Goal: Information Seeking & Learning: Learn about a topic

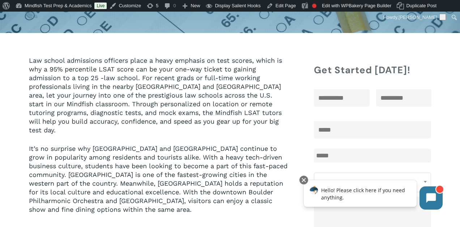
scroll to position [110, 0]
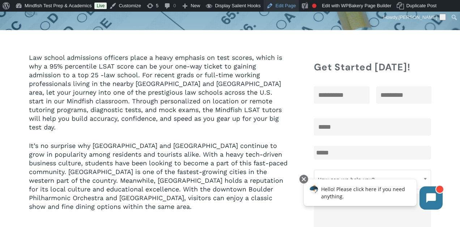
click at [286, 7] on link "Edit Page" at bounding box center [281, 6] width 35 height 12
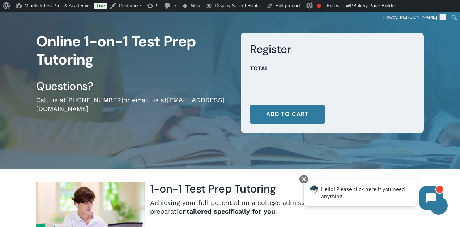
scroll to position [47, 0]
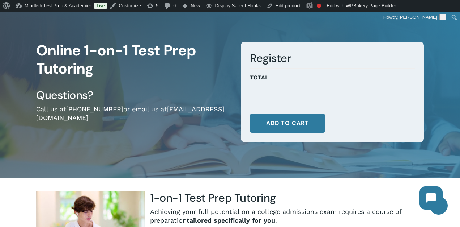
scroll to position [35, 0]
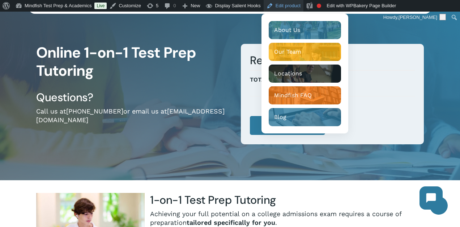
click at [295, 5] on link "Edit product" at bounding box center [284, 6] width 40 height 12
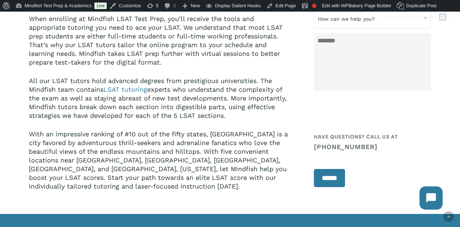
scroll to position [861, 0]
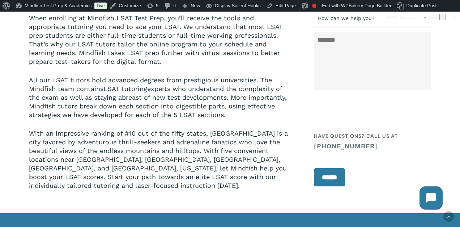
click at [126, 85] on link "LSAT tutoring" at bounding box center [126, 89] width 44 height 8
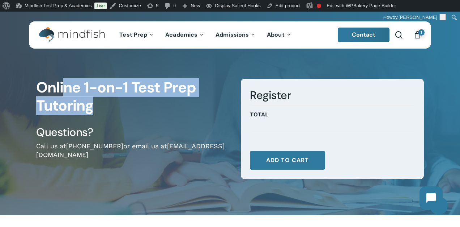
drag, startPoint x: 63, startPoint y: 89, endPoint x: 121, endPoint y: 123, distance: 67.8
click at [121, 123] on div "Online 1-on-1 Test Prep Tutoring Questions? Call us at 720-204-1041 or email us…" at bounding box center [133, 135] width 194 height 113
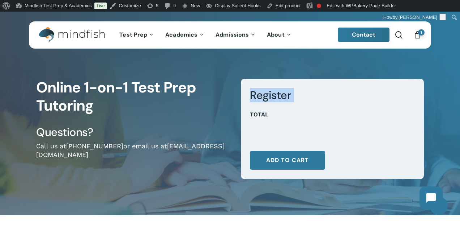
drag, startPoint x: 330, startPoint y: 106, endPoint x: 301, endPoint y: 60, distance: 54.5
click at [301, 60] on div "Online 1-on-1 Test Prep Tutoring Questions? Call us at 720-204-1041 or email us…" at bounding box center [230, 135] width 460 height 159
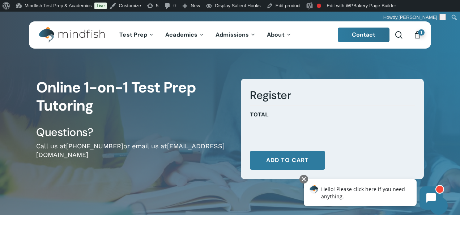
drag, startPoint x: 277, startPoint y: 110, endPoint x: 296, endPoint y: 179, distance: 70.9
click at [296, 180] on div "Register Subtotal Options Total * Online 1-on-1 Test Prep Tutoring quantity * A…" at bounding box center [327, 135] width 194 height 113
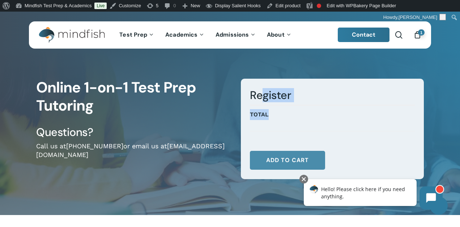
drag, startPoint x: 261, startPoint y: 94, endPoint x: 318, endPoint y: 151, distance: 81.4
click at [320, 152] on form "Register Subtotal Options Total * Online 1-on-1 Test Prep Tutoring quantity * A…" at bounding box center [332, 129] width 183 height 100
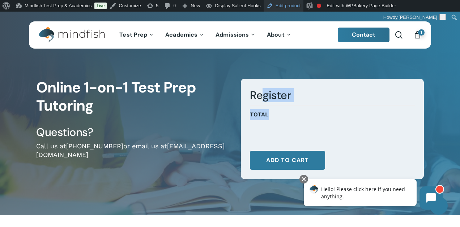
click at [284, 3] on link "Edit product" at bounding box center [284, 6] width 40 height 12
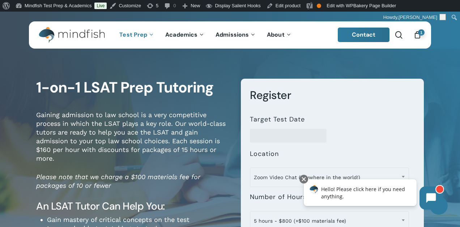
click at [7, 122] on div "**********" at bounding box center [230, 223] width 460 height 335
click at [15, 79] on div "**********" at bounding box center [230, 223] width 460 height 335
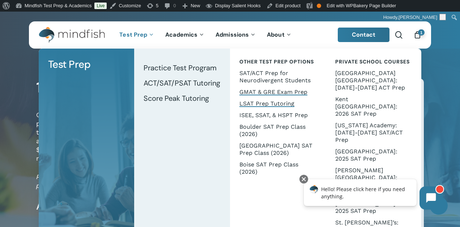
click at [262, 96] on link "GMAT & GRE Exam Prep" at bounding box center [277, 92] width 81 height 12
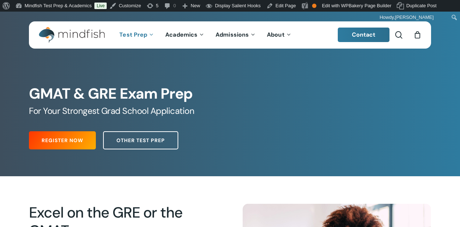
click at [258, 90] on h1 "GMAT & GRE Exam Prep" at bounding box center [230, 93] width 402 height 17
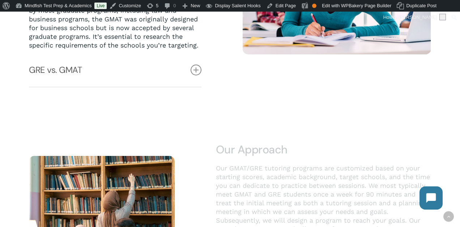
scroll to position [275, 0]
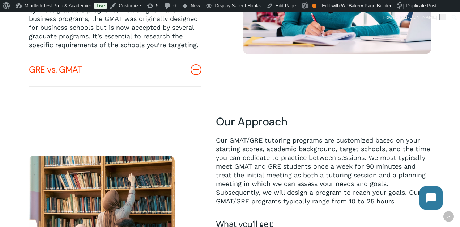
click at [185, 66] on link "GRE vs. GMAT" at bounding box center [115, 69] width 173 height 33
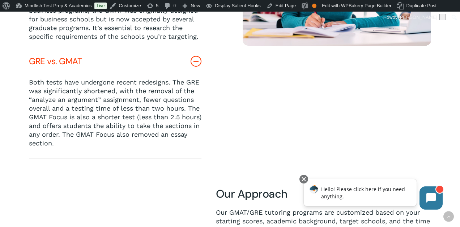
scroll to position [273, 0]
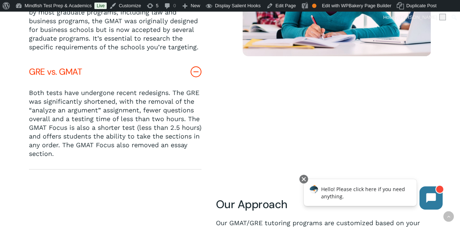
click at [137, 69] on link "GRE vs. GMAT" at bounding box center [115, 71] width 173 height 33
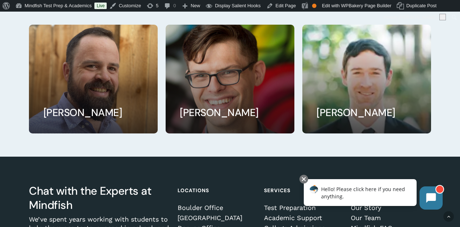
scroll to position [687, 0]
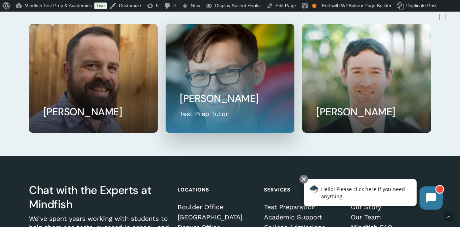
click at [206, 98] on link at bounding box center [230, 78] width 128 height 108
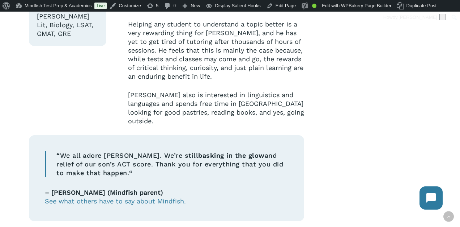
scroll to position [256, 0]
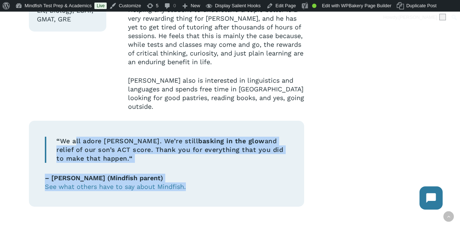
drag, startPoint x: 76, startPoint y: 111, endPoint x: 226, endPoint y: 176, distance: 163.4
click at [226, 176] on div "Expertise: SAT / ACT Prep, AP Lang, AP Lit, Biology, LSAT, GMAT, GRE Biology de…" at bounding box center [167, 45] width 276 height 341
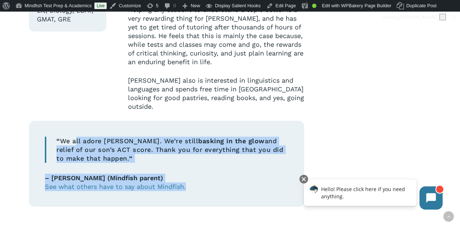
click at [228, 173] on p "– J. (Mindfish parent) See what others have to say about Mindfish." at bounding box center [167, 181] width 244 height 17
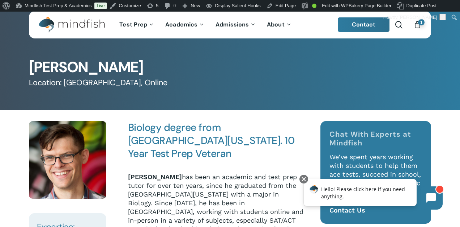
scroll to position [0, 0]
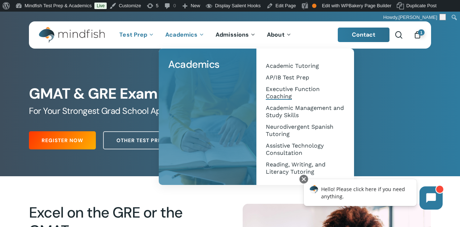
click at [285, 93] on span "Executive Function Coaching" at bounding box center [293, 92] width 54 height 14
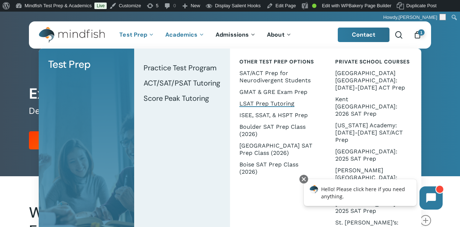
click at [260, 101] on span "LSAT Prep Tutoring" at bounding box center [267, 103] width 55 height 7
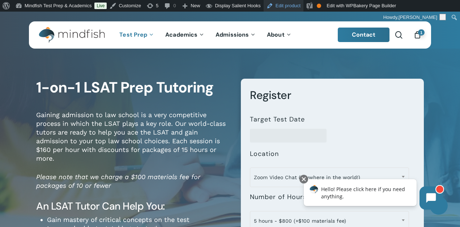
click at [290, 4] on link "Edit product" at bounding box center [284, 6] width 40 height 12
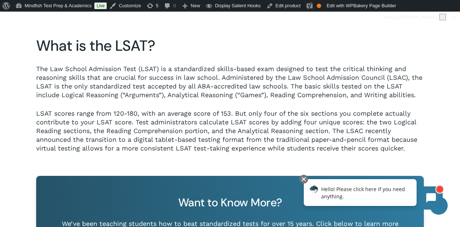
scroll to position [381, 0]
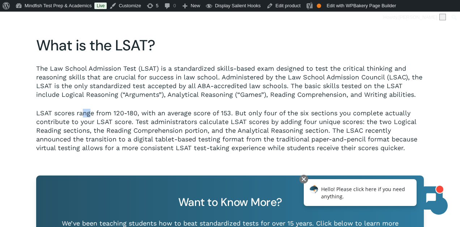
drag, startPoint x: 83, startPoint y: 113, endPoint x: 89, endPoint y: 113, distance: 6.5
click at [89, 113] on p "LSAT scores range from 120-180, with an average score of 153. But only four of …" at bounding box center [230, 130] width 388 height 43
click at [111, 130] on p "LSAT scores range from 120-180, with an average score of 153. But only four of …" at bounding box center [230, 130] width 388 height 43
click at [289, 8] on link "Edit product" at bounding box center [284, 6] width 40 height 12
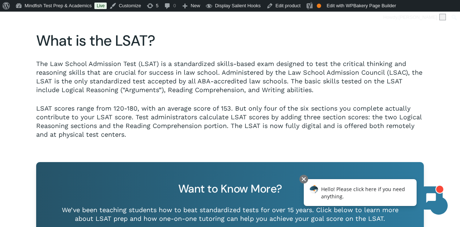
scroll to position [387, 0]
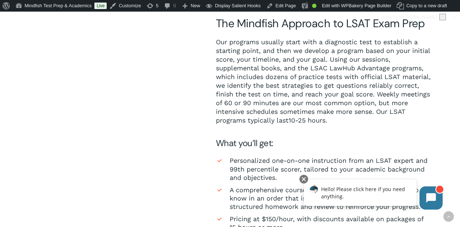
scroll to position [387, 0]
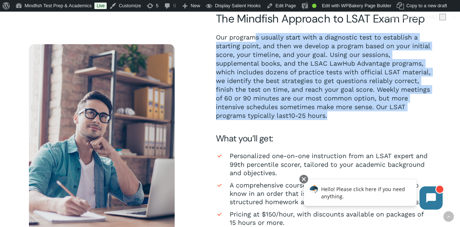
drag, startPoint x: 257, startPoint y: 41, endPoint x: 289, endPoint y: 121, distance: 85.6
click at [289, 121] on div "The Mindfish Approach to LSAT Exam Prep Our programs usually start with a diagn…" at bounding box center [323, 139] width 215 height 254
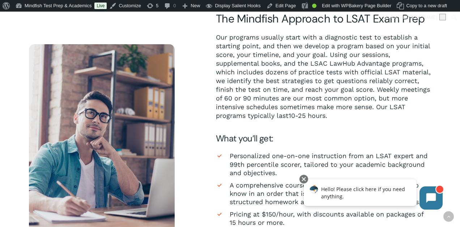
click at [274, 58] on span "Our programs usually start with a diagnostic test to establish a starting point…" at bounding box center [323, 76] width 215 height 86
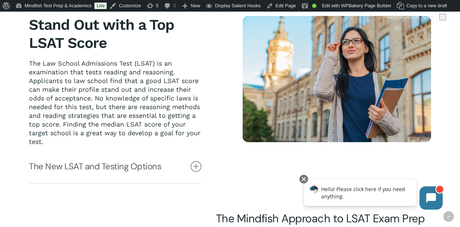
scroll to position [188, 0]
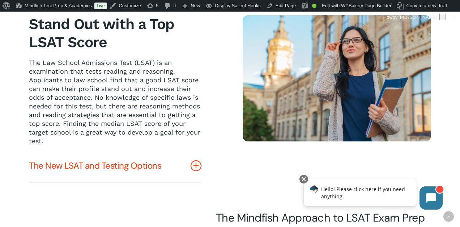
click at [141, 160] on link "The New LSAT and Testing Options" at bounding box center [115, 165] width 173 height 33
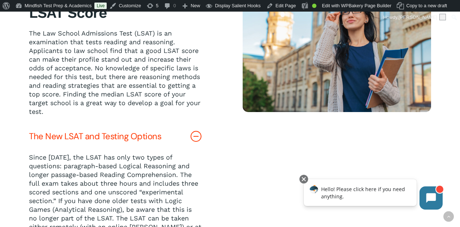
scroll to position [213, 0]
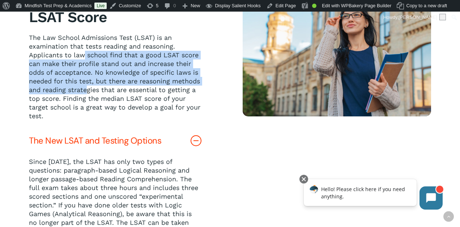
drag, startPoint x: 83, startPoint y: 52, endPoint x: 87, endPoint y: 95, distance: 43.2
click at [87, 95] on span "The Law School Admissions Test (LSAT) is an examination that tests reading and …" at bounding box center [115, 77] width 172 height 86
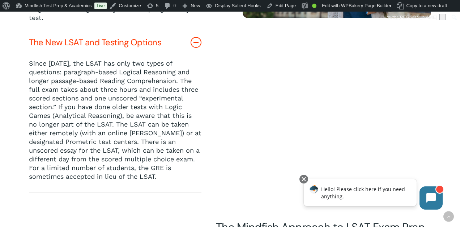
scroll to position [316, 0]
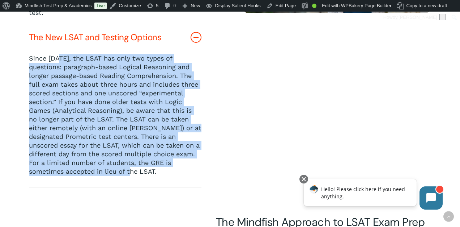
drag, startPoint x: 60, startPoint y: 59, endPoint x: 165, endPoint y: 177, distance: 157.9
click at [165, 177] on div "Since 2024, the LSAT has only two types of questions: paragraph-based Logical R…" at bounding box center [115, 120] width 173 height 132
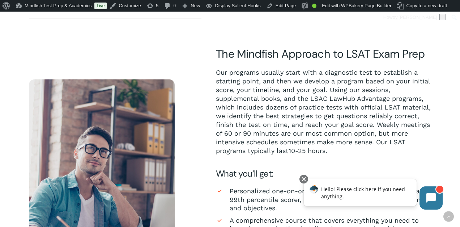
scroll to position [490, 0]
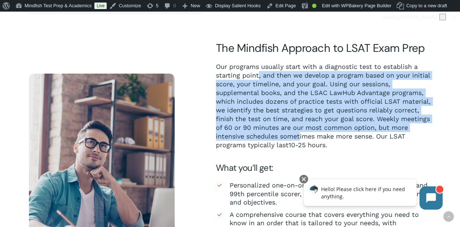
drag, startPoint x: 259, startPoint y: 77, endPoint x: 301, endPoint y: 131, distance: 69.1
click at [301, 132] on span "Our programs usually start with a diagnostic test to establish a starting point…" at bounding box center [323, 106] width 215 height 86
click at [301, 131] on p "Our programs usually start with a diagnostic test to establish a starting point…" at bounding box center [323, 105] width 215 height 87
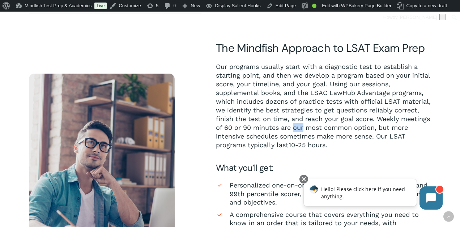
click at [301, 131] on p "Our programs usually start with a diagnostic test to establish a starting point…" at bounding box center [323, 105] width 215 height 87
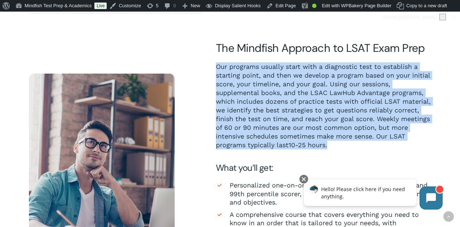
click at [301, 131] on p "Our programs usually start with a diagnostic test to establish a starting point…" at bounding box center [323, 105] width 215 height 87
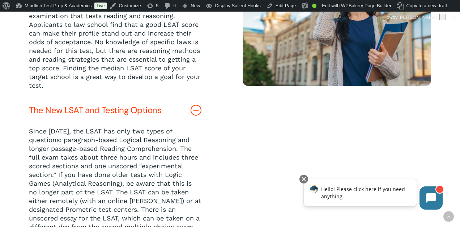
scroll to position [245, 0]
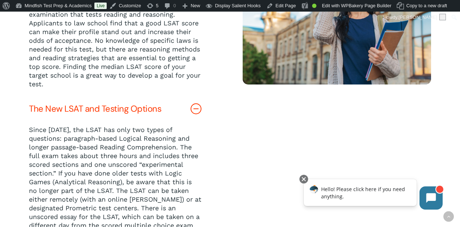
click at [188, 108] on link "The New LSAT and Testing Options" at bounding box center [115, 108] width 173 height 33
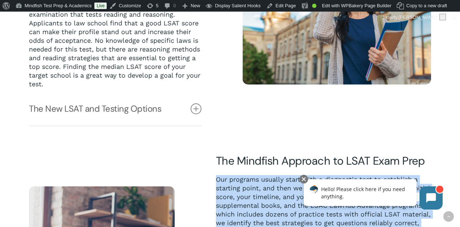
scroll to position [257, 0]
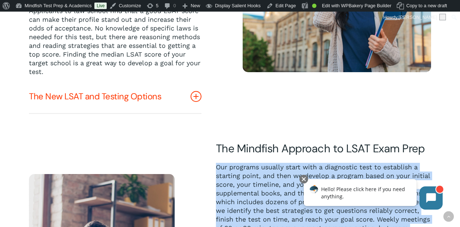
click at [145, 97] on link "The New LSAT and Testing Options" at bounding box center [115, 96] width 173 height 33
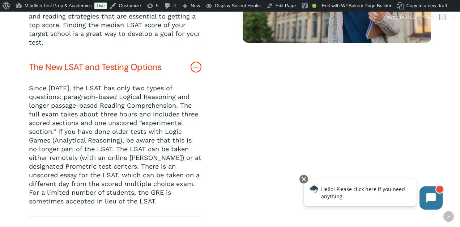
scroll to position [294, 0]
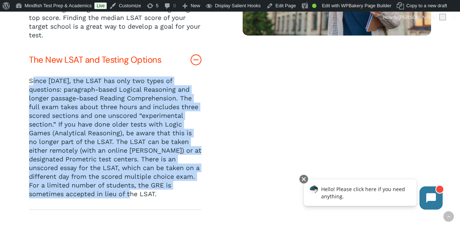
drag, startPoint x: 31, startPoint y: 79, endPoint x: 181, endPoint y: 194, distance: 188.9
click at [181, 194] on p "Since 2024, the LSAT has only two types of questions: paragraph-based Logical R…" at bounding box center [115, 137] width 173 height 122
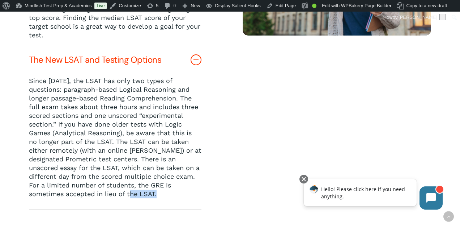
click at [181, 194] on p "Since 2024, the LSAT has only two types of questions: paragraph-based Logical R…" at bounding box center [115, 137] width 173 height 122
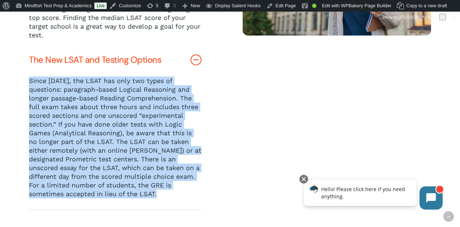
click at [181, 194] on p "Since 2024, the LSAT has only two types of questions: paragraph-based Logical R…" at bounding box center [115, 137] width 173 height 122
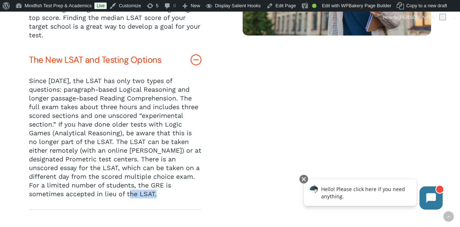
click at [181, 194] on p "Since 2024, the LSAT has only two types of questions: paragraph-based Logical R…" at bounding box center [115, 137] width 173 height 122
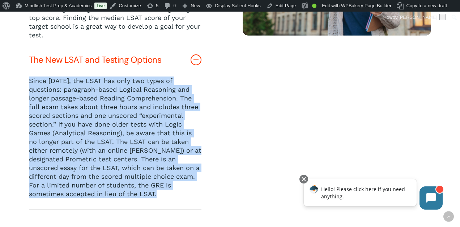
click at [181, 194] on p "Since 2024, the LSAT has only two types of questions: paragraph-based Logical R…" at bounding box center [115, 137] width 173 height 122
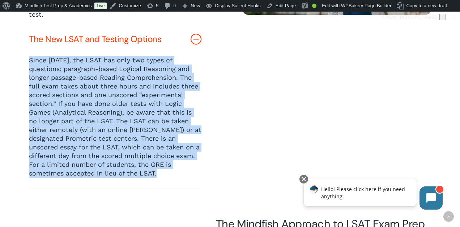
scroll to position [315, 0]
click at [104, 100] on span "Since 2024, the LSAT has only two types of questions: paragraph-based Logical R…" at bounding box center [115, 116] width 173 height 121
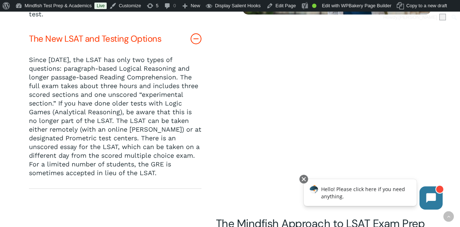
click at [108, 39] on link "The New LSAT and Testing Options" at bounding box center [115, 38] width 173 height 33
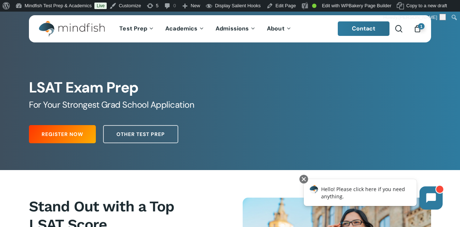
scroll to position [0, 0]
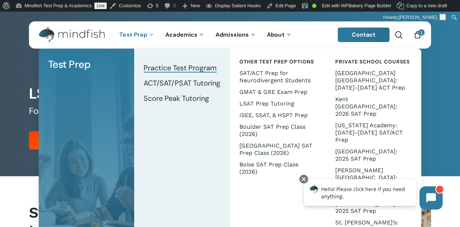
click at [198, 71] on span "Practice Test Program" at bounding box center [180, 67] width 73 height 9
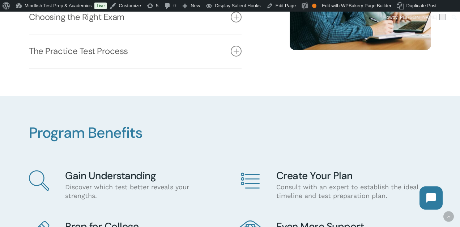
scroll to position [260, 0]
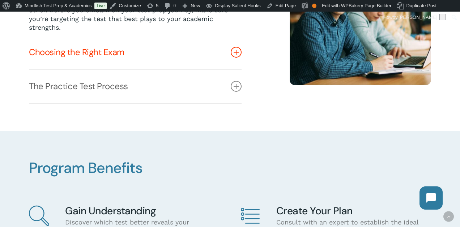
click at [128, 50] on link "Choosing the Right Exam" at bounding box center [135, 51] width 213 height 33
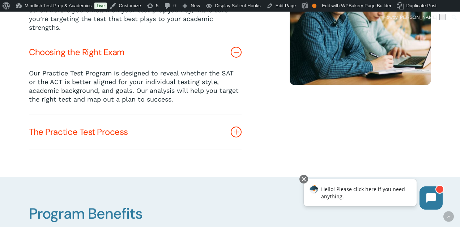
click at [133, 127] on link "The Practice Test Process" at bounding box center [135, 131] width 213 height 33
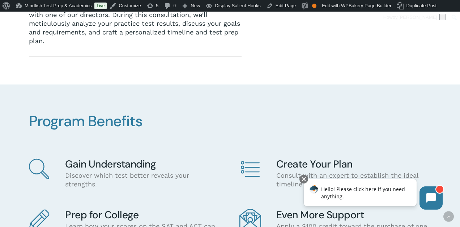
scroll to position [440, 0]
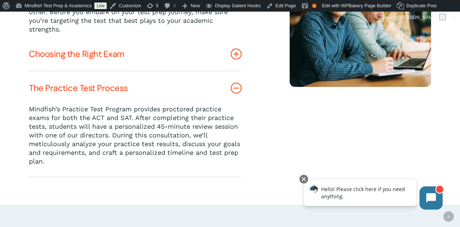
click at [168, 46] on link "Choosing the Right Exam" at bounding box center [135, 53] width 213 height 33
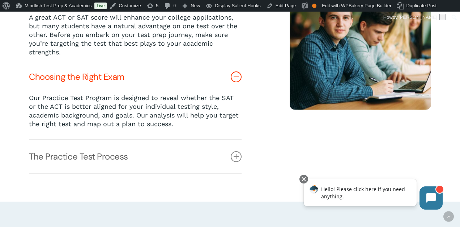
scroll to position [239, 0]
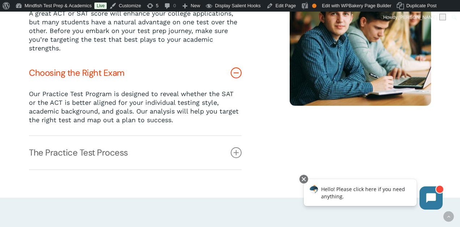
click at [168, 68] on link "Choosing the Right Exam" at bounding box center [135, 72] width 213 height 33
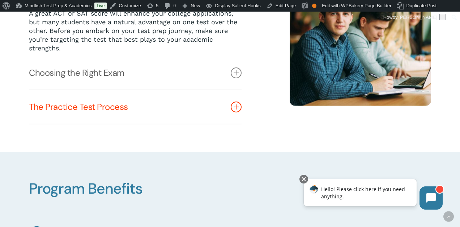
click at [168, 117] on link "The Practice Test Process" at bounding box center [135, 106] width 213 height 33
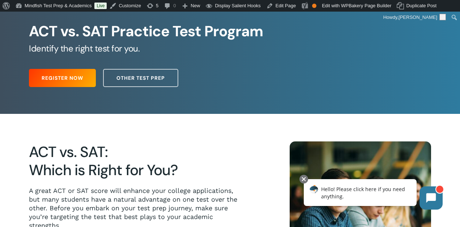
scroll to position [0, 0]
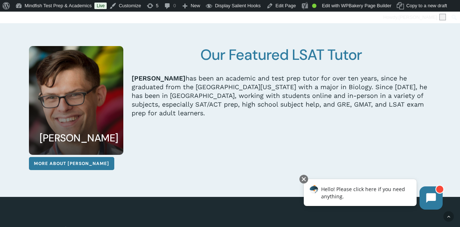
scroll to position [658, 0]
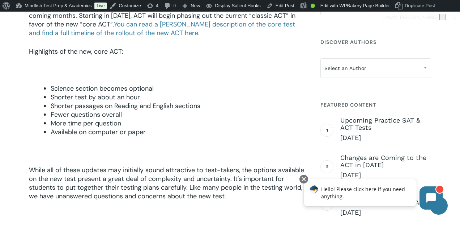
scroll to position [276, 0]
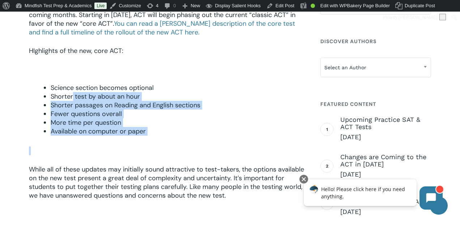
drag, startPoint x: 73, startPoint y: 98, endPoint x: 113, endPoint y: 156, distance: 70.5
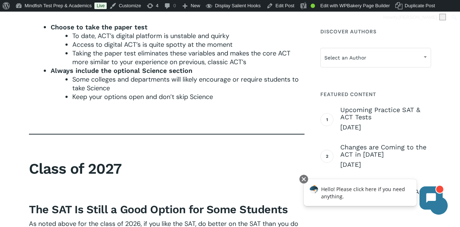
scroll to position [1047, 0]
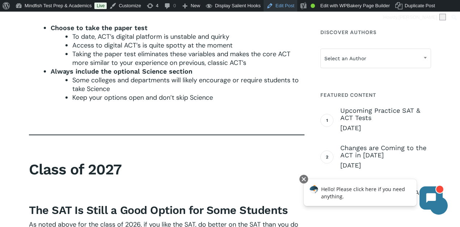
click at [282, 7] on link "Edit Post" at bounding box center [281, 6] width 34 height 12
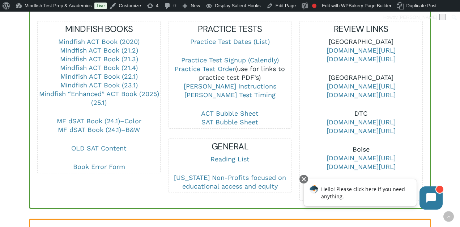
scroll to position [304, 0]
click at [121, 89] on link "Mindfish “Enhanced” ACT Book (2025) (25.1)" at bounding box center [99, 97] width 120 height 16
